Goal: Transaction & Acquisition: Purchase product/service

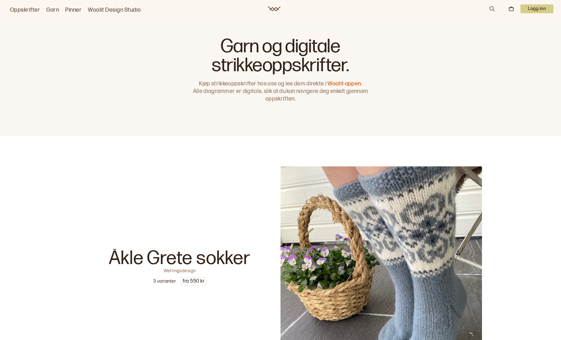
click at [490, 8] on icon at bounding box center [492, 8] width 7 height 7
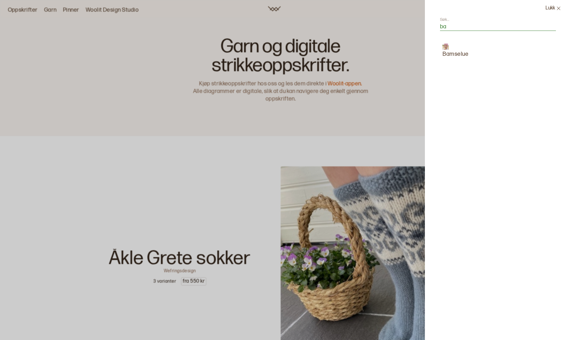
type input "b"
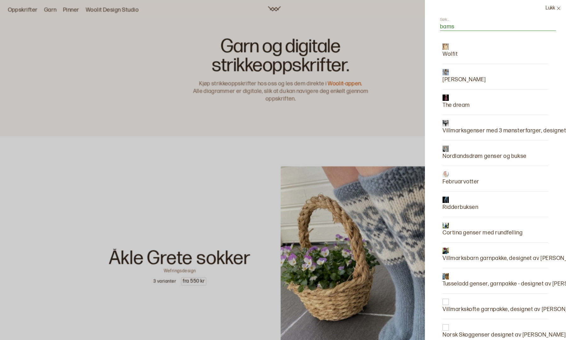
type input "bamse"
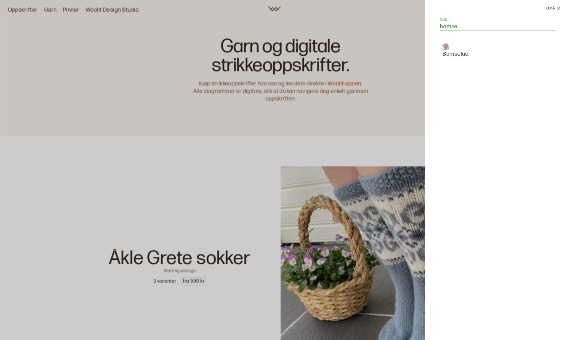
click at [454, 54] on p "Bamselue" at bounding box center [455, 54] width 26 height 9
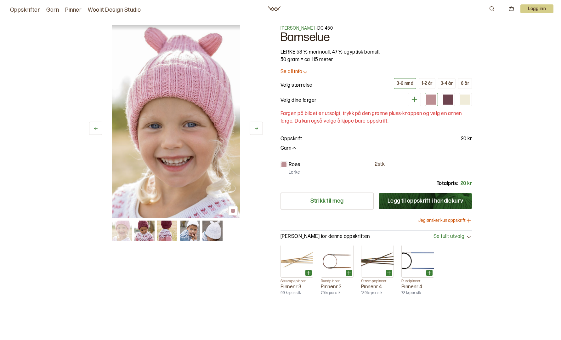
click at [26, 10] on link "Oppskrifter" at bounding box center [25, 10] width 30 height 9
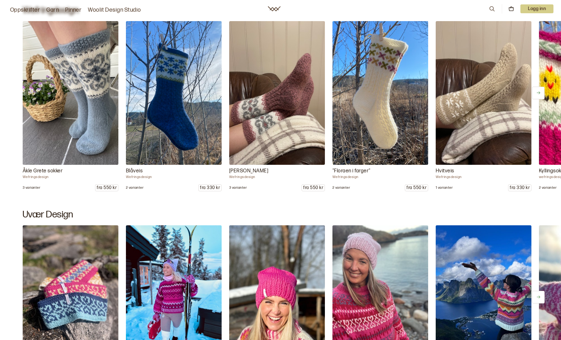
scroll to position [738, 0]
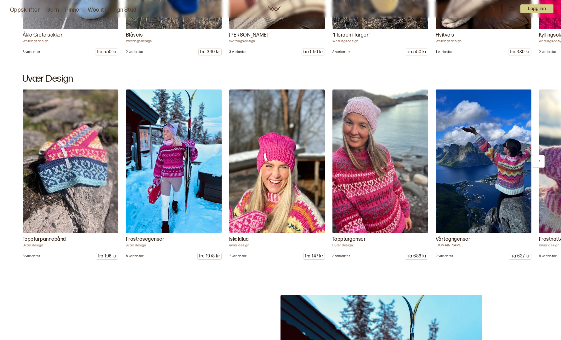
click at [540, 161] on icon at bounding box center [538, 161] width 5 height 5
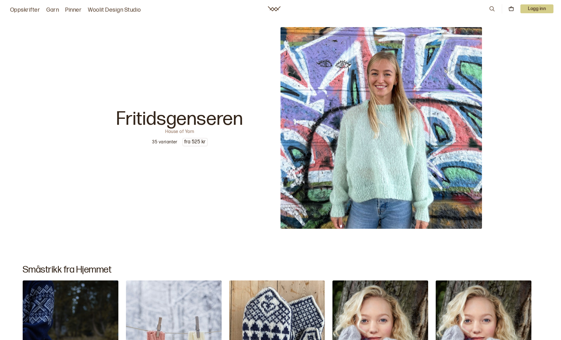
scroll to position [10065, 0]
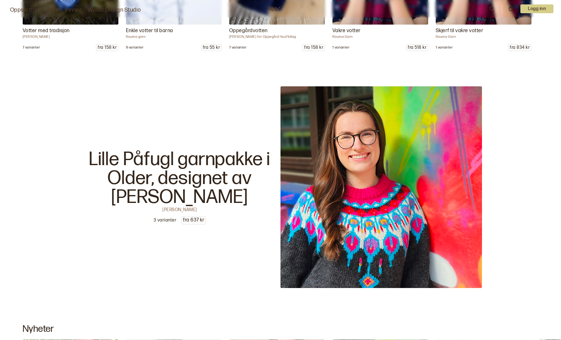
click at [336, 175] on img at bounding box center [382, 187] width 202 height 202
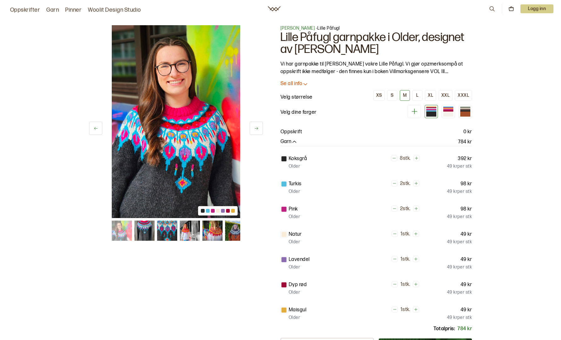
scroll to position [164, 0]
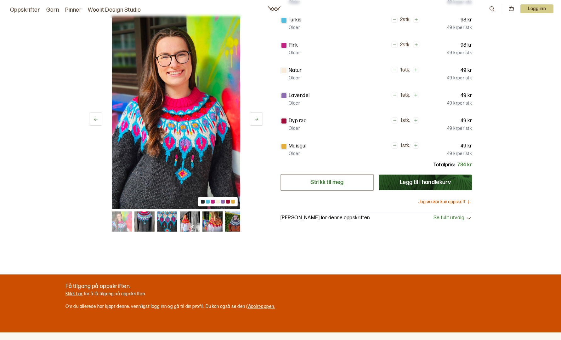
click at [326, 185] on link "Strikk til meg" at bounding box center [327, 182] width 93 height 17
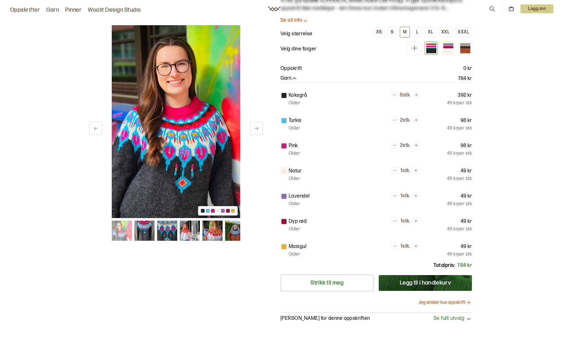
scroll to position [0, 0]
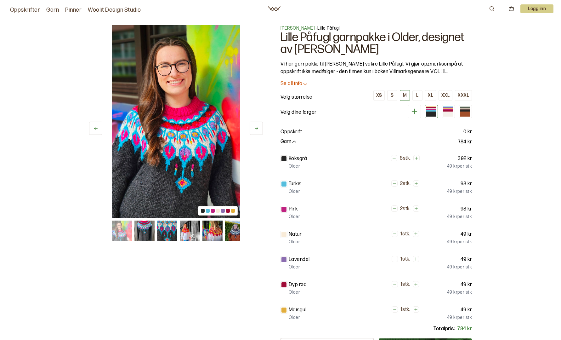
click at [279, 7] on icon at bounding box center [274, 8] width 13 height 5
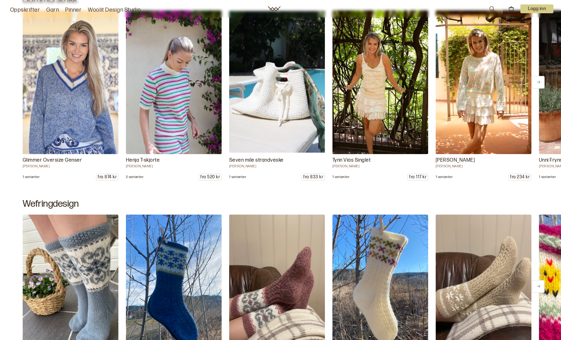
scroll to position [410, 0]
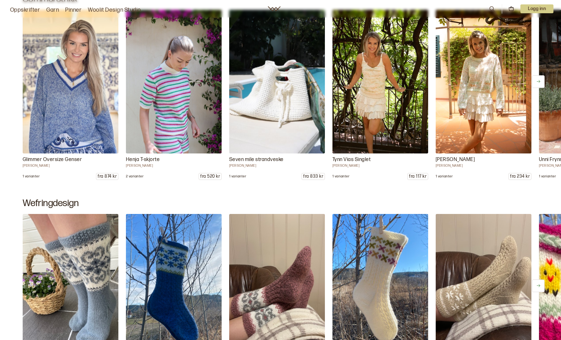
click at [277, 97] on img at bounding box center [277, 81] width 100 height 151
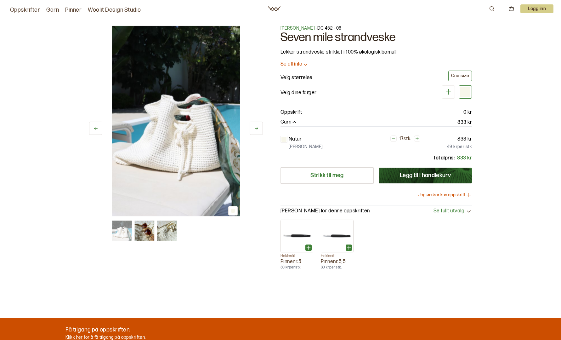
click at [255, 128] on icon at bounding box center [256, 128] width 5 height 5
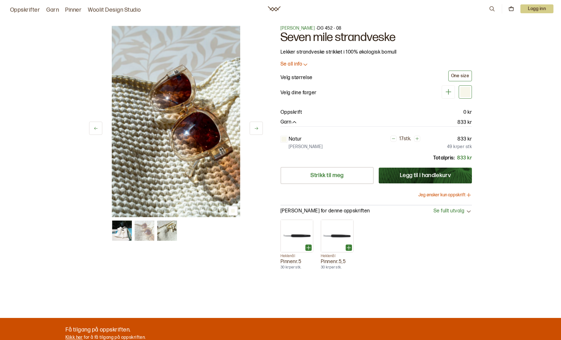
click at [255, 128] on icon at bounding box center [256, 128] width 5 height 5
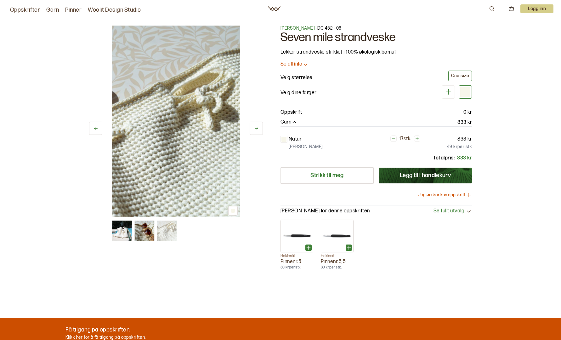
click at [486, 10] on div "Oppskrifter Garn Pinner Woolit Design Studio 0 Logg inn" at bounding box center [280, 8] width 561 height 11
click at [489, 8] on icon at bounding box center [492, 8] width 7 height 7
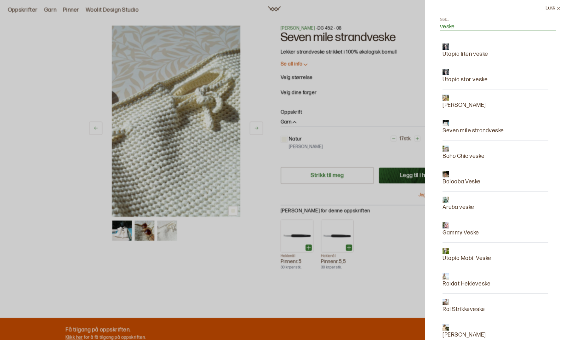
type input "veske"
click at [473, 49] on link "Utopia liten veske" at bounding box center [465, 50] width 46 height 15
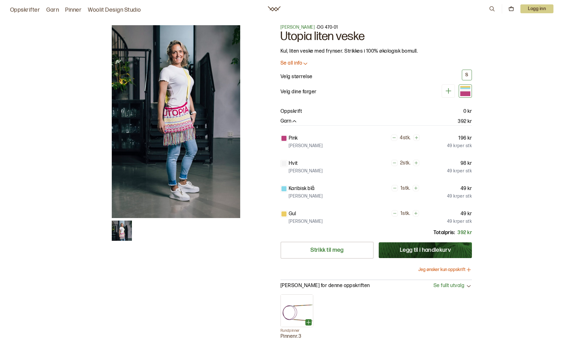
scroll to position [1, 0]
